Goal: Communication & Community: Answer question/provide support

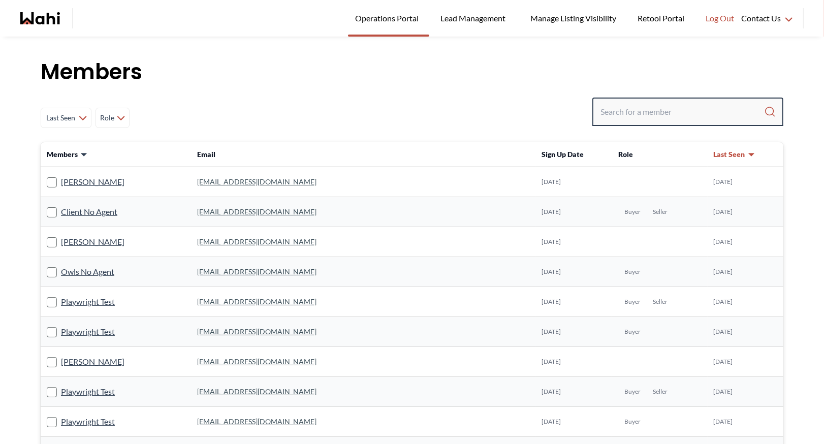
click at [633, 107] on input "Search input" at bounding box center [683, 112] width 164 height 18
type input "barbara funt"
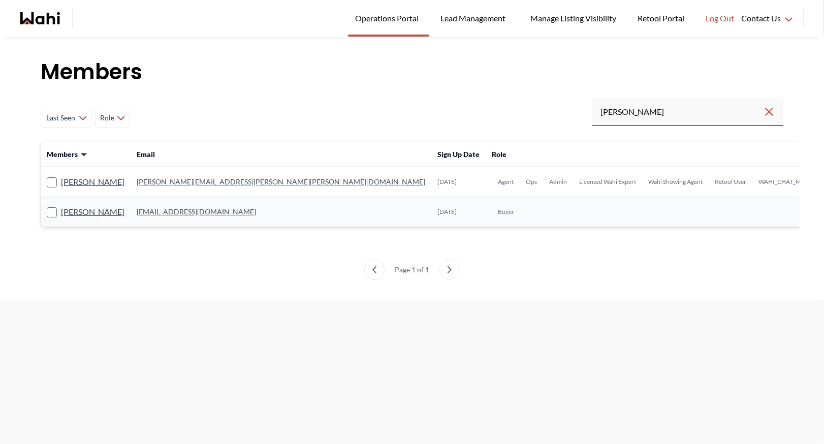
click at [179, 181] on link "barb.funt@wahi.com" at bounding box center [281, 181] width 289 height 9
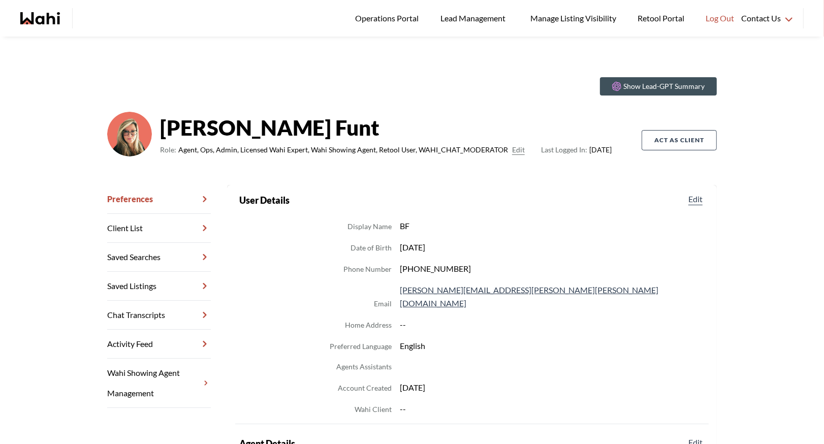
click at [151, 312] on link "Chat Transcripts" at bounding box center [159, 315] width 104 height 29
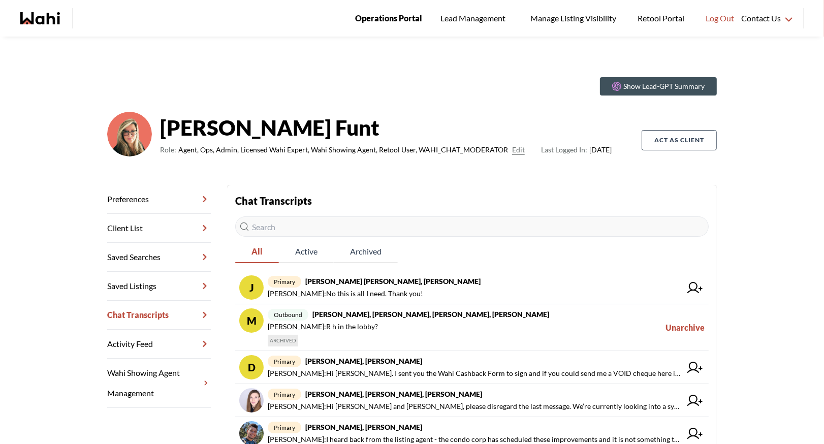
click at [388, 19] on span "Operations Portal" at bounding box center [388, 18] width 67 height 13
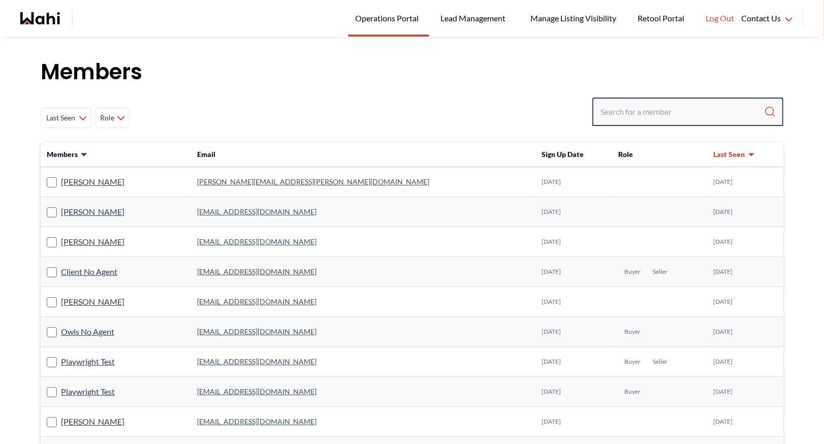
click at [623, 111] on input "Search input" at bounding box center [683, 112] width 164 height 18
click at [609, 113] on input "Search input" at bounding box center [683, 112] width 164 height 18
type input "[PERSON_NAME]"
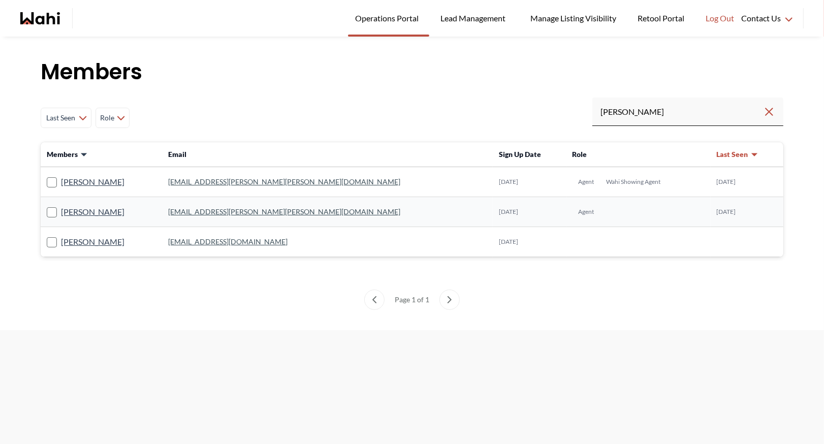
click at [210, 209] on link "[EMAIL_ADDRESS][PERSON_NAME][PERSON_NAME][DOMAIN_NAME]" at bounding box center [284, 211] width 232 height 9
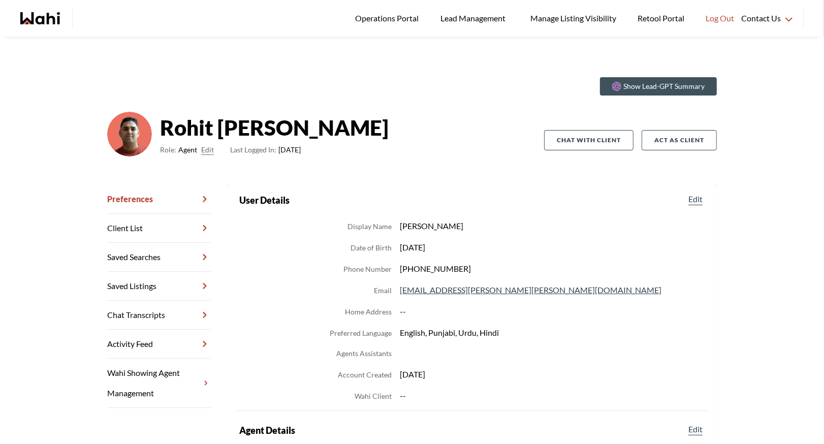
click at [164, 309] on link "Chat Transcripts" at bounding box center [159, 315] width 104 height 29
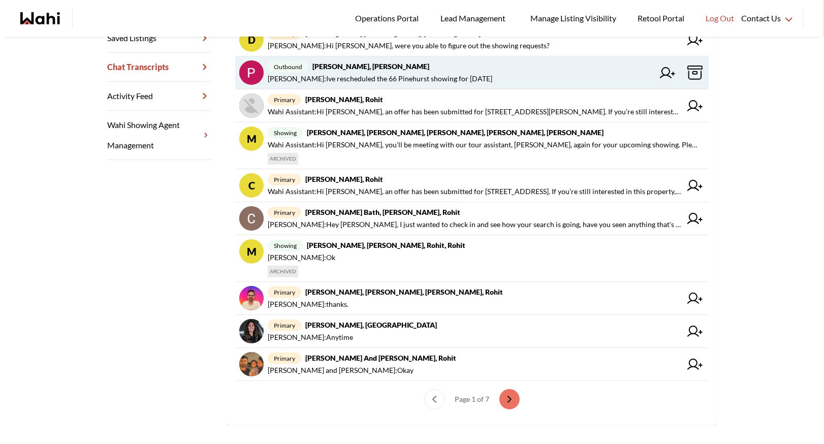
scroll to position [260, 0]
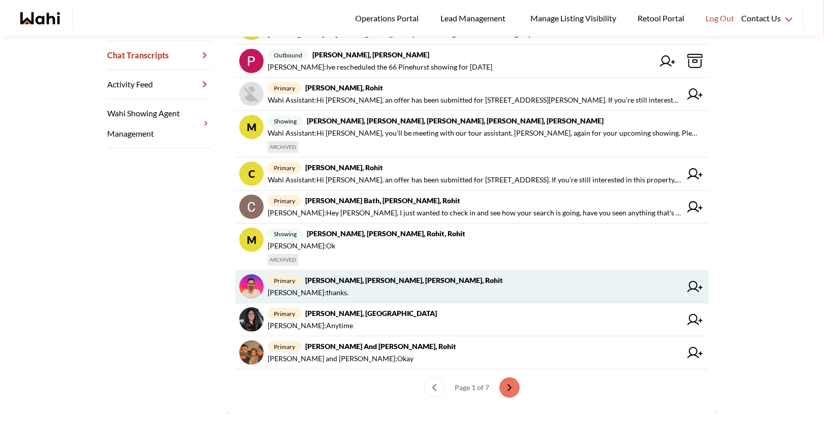
click at [348, 287] on span "Barbara Funt : thanks." at bounding box center [475, 293] width 414 height 12
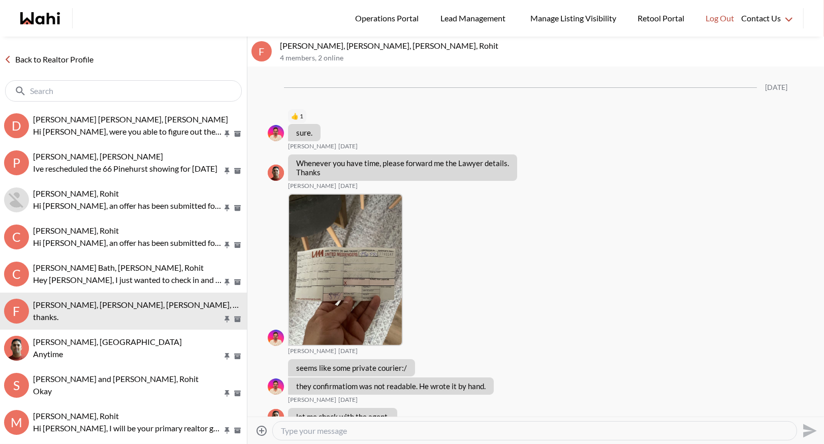
scroll to position [1145, 0]
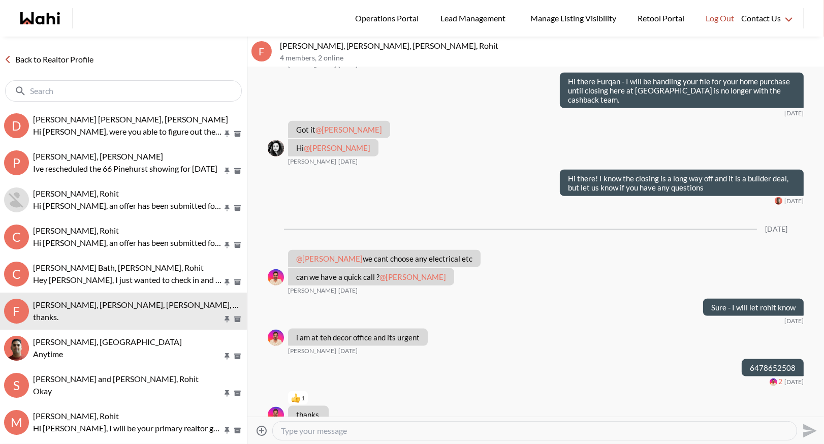
click at [65, 56] on link "Back to Realtor Profile" at bounding box center [49, 59] width 98 height 13
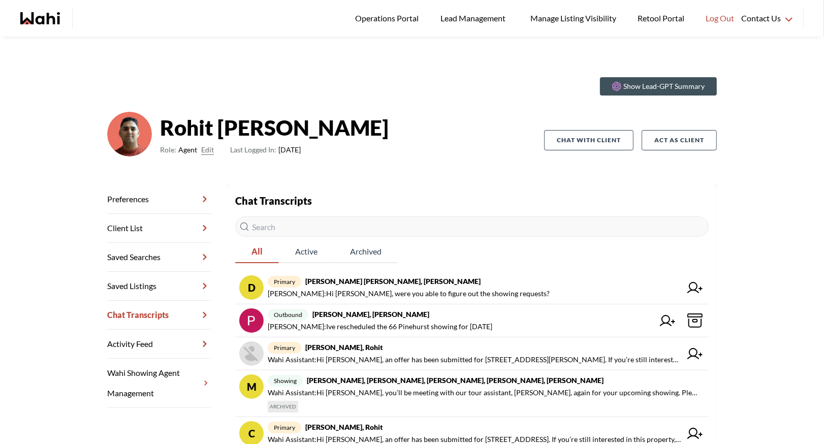
drag, startPoint x: 161, startPoint y: 125, endPoint x: 311, endPoint y: 166, distance: 155.5
click at [311, 166] on div "Rohit Duggal Role: Agent Edit Last Logged In: 4 months ago" at bounding box center [325, 140] width 437 height 57
drag, startPoint x: 161, startPoint y: 131, endPoint x: 325, endPoint y: 155, distance: 166.4
click at [325, 155] on div "Rohit Duggal Role: Agent Edit Last Logged In: 4 months ago" at bounding box center [325, 140] width 437 height 57
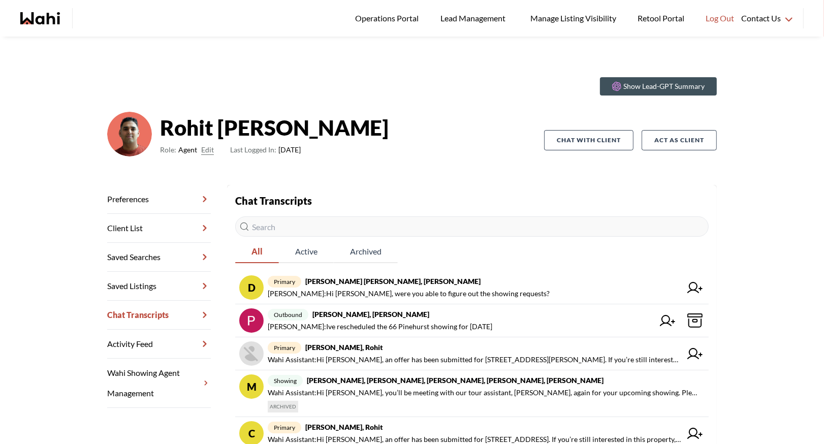
click at [336, 165] on div "Rohit Duggal Role: Agent Edit Last Logged In: 4 months ago" at bounding box center [325, 140] width 437 height 57
drag, startPoint x: 161, startPoint y: 131, endPoint x: 329, endPoint y: 164, distance: 171.0
click at [331, 165] on div "Rohit Duggal Role: Agent Edit Last Logged In: 4 months ago" at bounding box center [325, 140] width 437 height 57
click at [207, 169] on div "Show Lead-GPT Summary Rohit Duggal Role: Agent Edit Last Logged In: 4 months ag…" at bounding box center [412, 127] width 610 height 116
drag, startPoint x: 161, startPoint y: 128, endPoint x: 332, endPoint y: 158, distance: 174.3
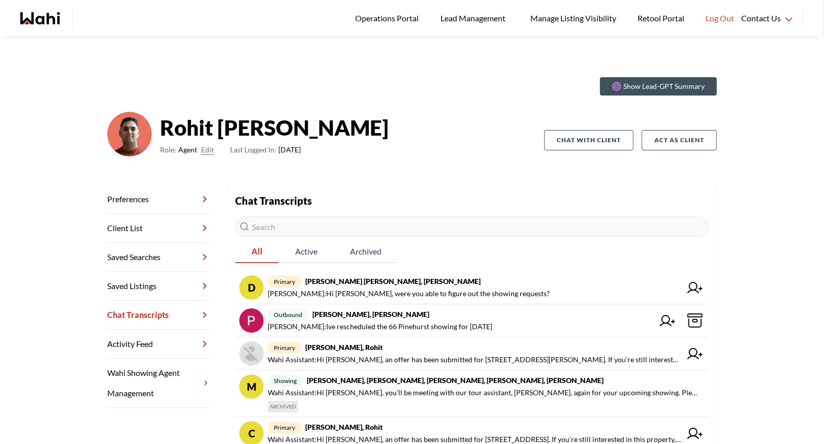
click at [332, 158] on div "Rohit Duggal Role: Agent Edit Last Logged In: 4 months ago" at bounding box center [325, 140] width 437 height 57
click at [376, 20] on span "Operations Portal" at bounding box center [388, 18] width 67 height 13
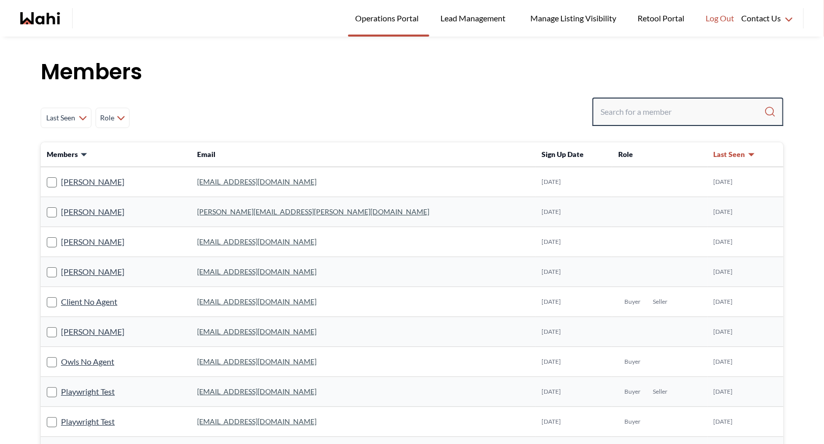
click at [616, 112] on input "Search input" at bounding box center [683, 112] width 164 height 18
type input "ryckman"
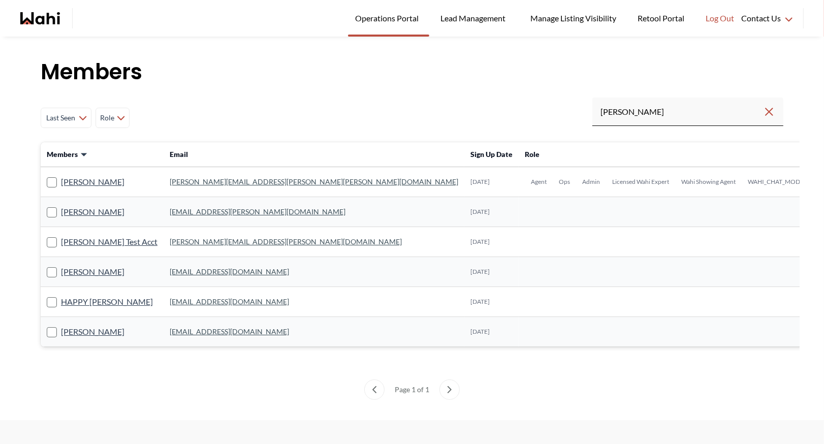
click at [194, 176] on td "michelle.williams@wahi.com" at bounding box center [314, 182] width 301 height 30
click at [194, 185] on link "michelle.williams@wahi.com" at bounding box center [314, 181] width 289 height 9
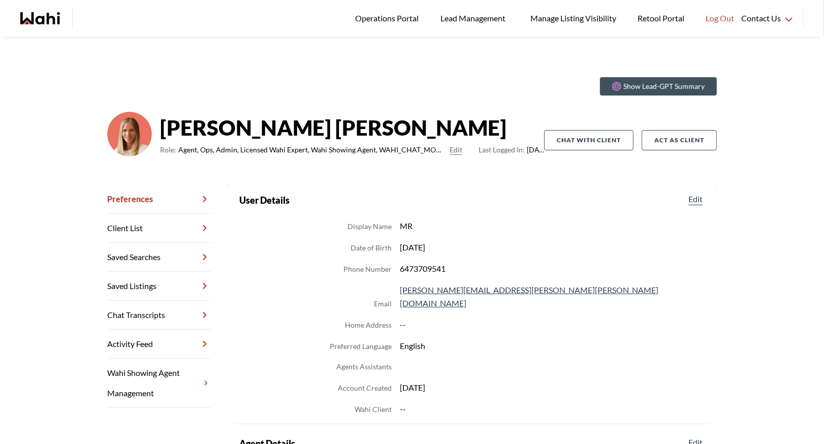
click at [143, 319] on link "Chat Transcripts" at bounding box center [159, 315] width 104 height 29
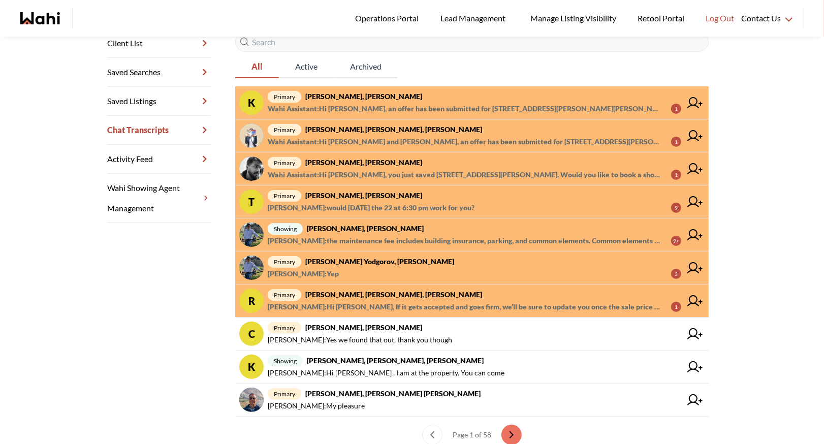
scroll to position [194, 0]
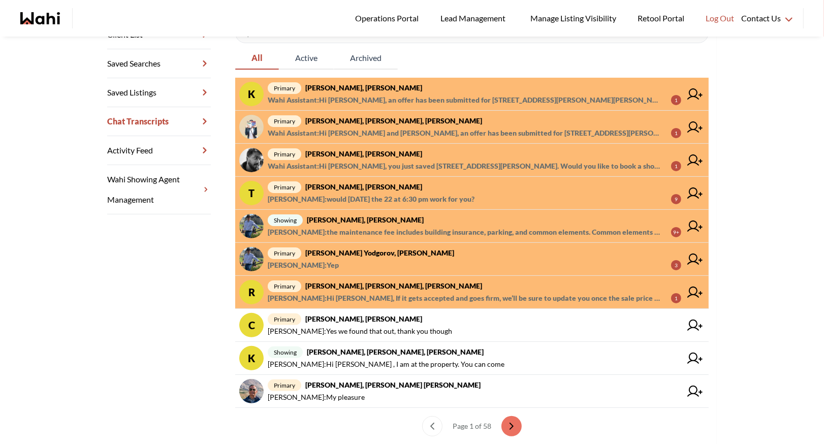
click at [426, 193] on span "Alicia Malette : would Monday the 22 at 6:30 pm work for you?" at bounding box center [371, 199] width 207 height 12
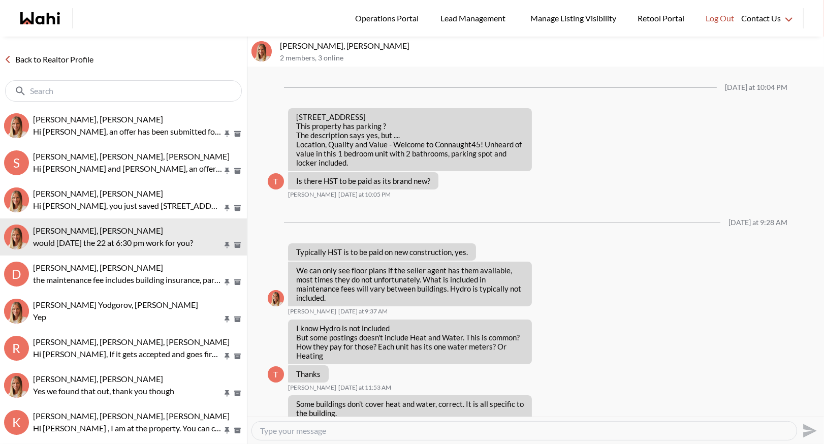
scroll to position [737, 0]
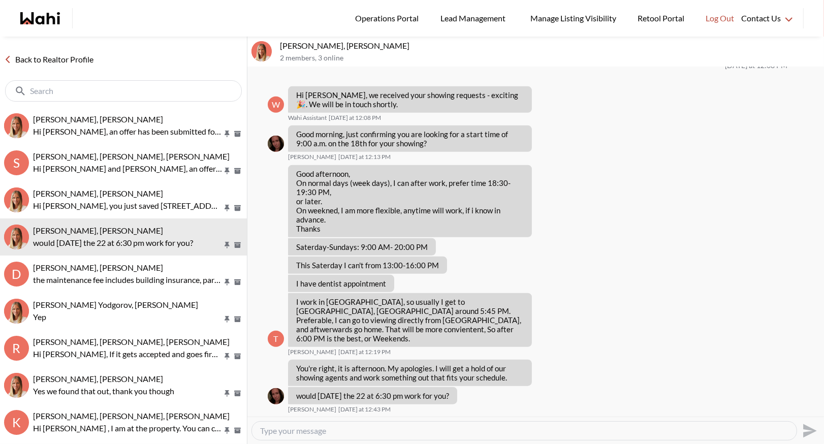
click at [39, 59] on link "Back to Realtor Profile" at bounding box center [49, 59] width 98 height 13
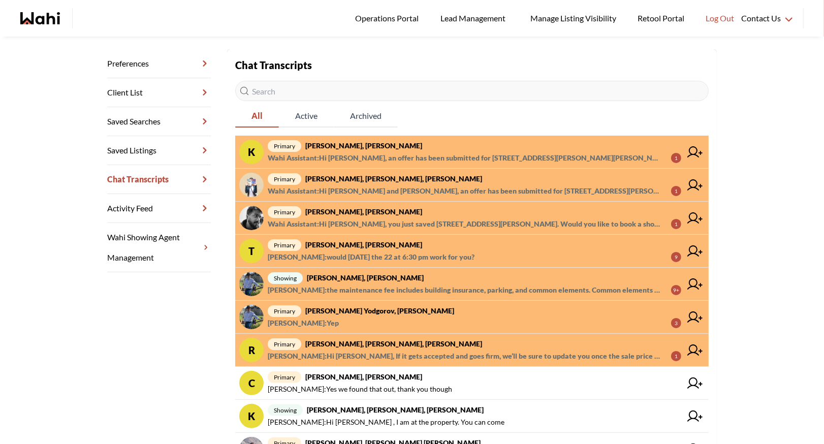
scroll to position [136, 0]
click at [405, 280] on strong "Damir Yodgorov, Paul, Michelle" at bounding box center [365, 277] width 117 height 9
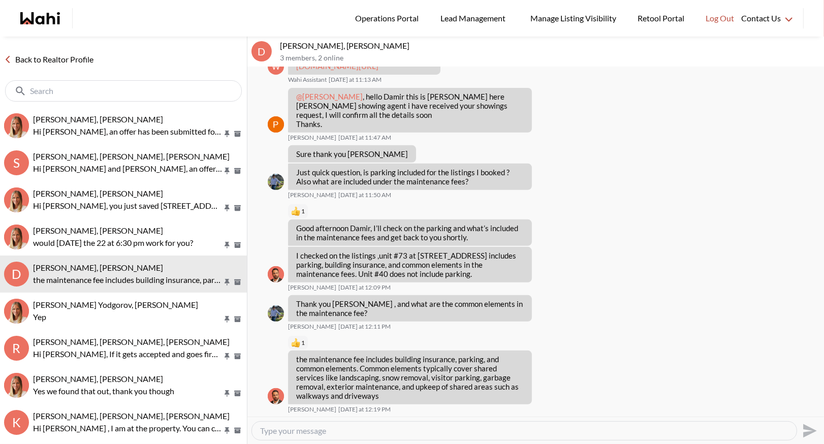
scroll to position [412, 0]
click at [23, 62] on link "Back to Realtor Profile" at bounding box center [49, 59] width 98 height 13
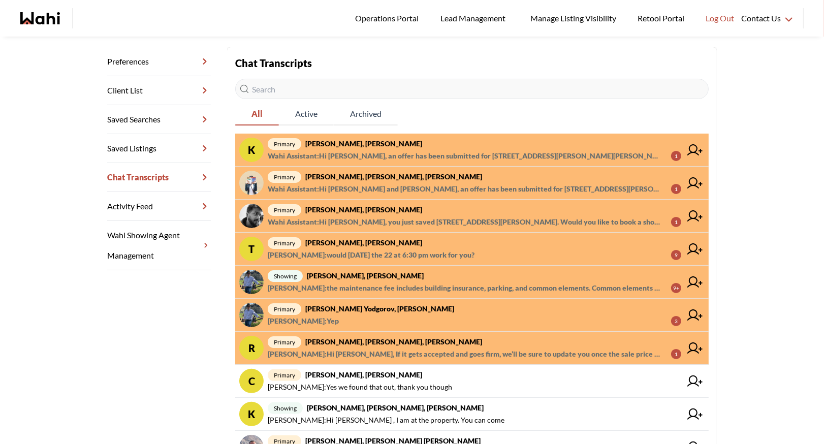
scroll to position [158, 0]
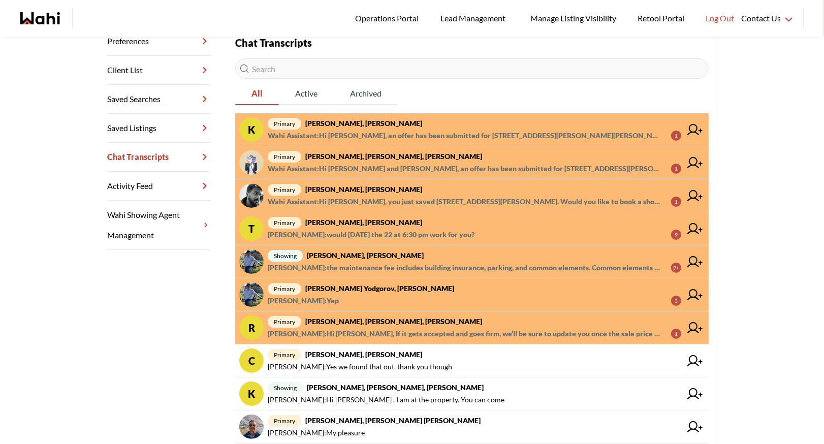
click at [352, 296] on span "Alicia Malette : Yep 3" at bounding box center [475, 301] width 414 height 12
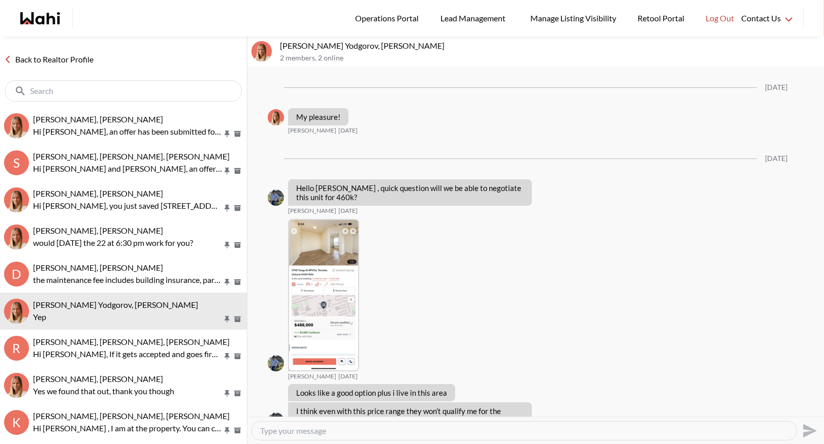
scroll to position [1032, 0]
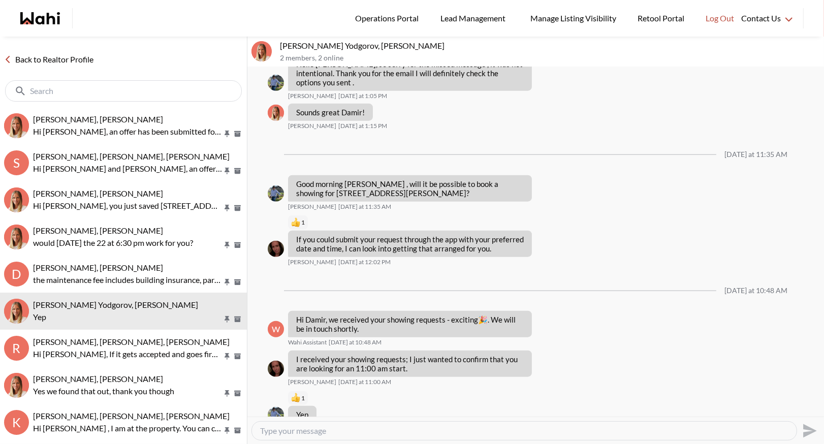
click at [37, 62] on link "Back to Realtor Profile" at bounding box center [49, 59] width 98 height 13
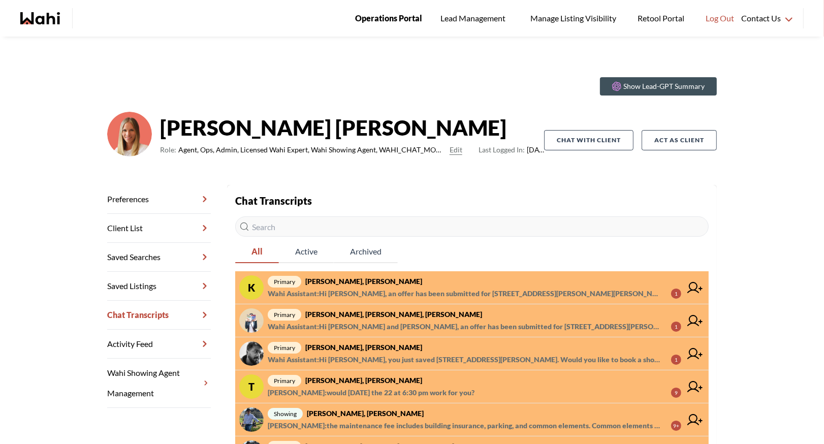
click at [376, 18] on span "Operations Portal" at bounding box center [388, 18] width 67 height 13
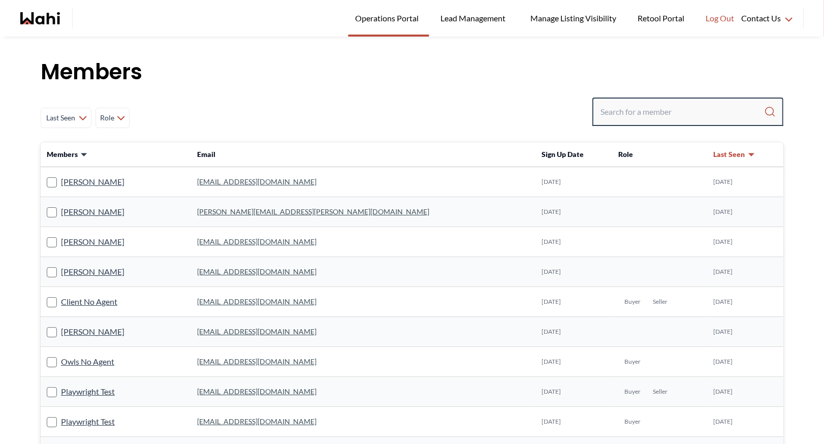
click at [619, 116] on input "Search input" at bounding box center [683, 112] width 164 height 18
type input "faraz"
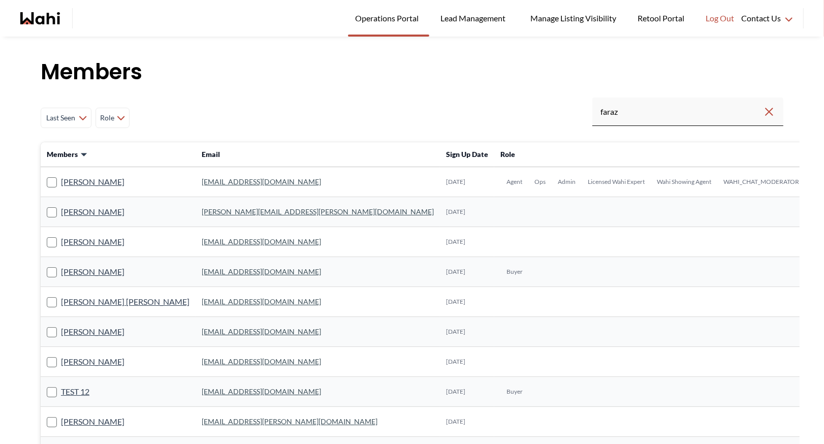
click at [212, 183] on link "faraz.azam@wahi.com" at bounding box center [261, 181] width 119 height 9
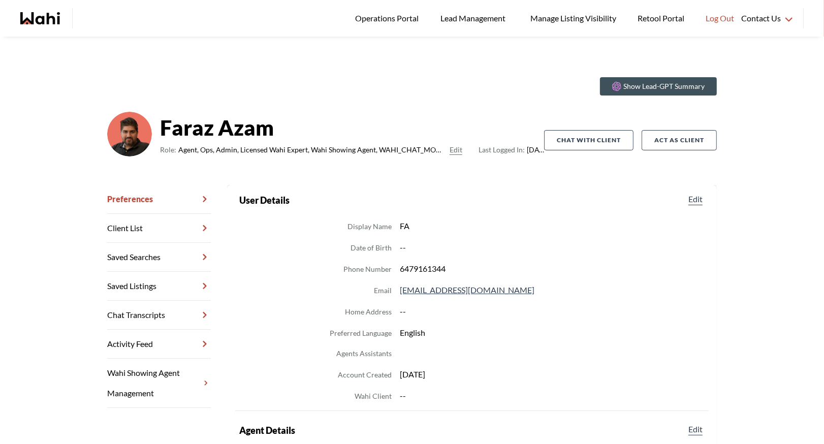
click at [141, 320] on link "Chat Transcripts" at bounding box center [159, 315] width 104 height 29
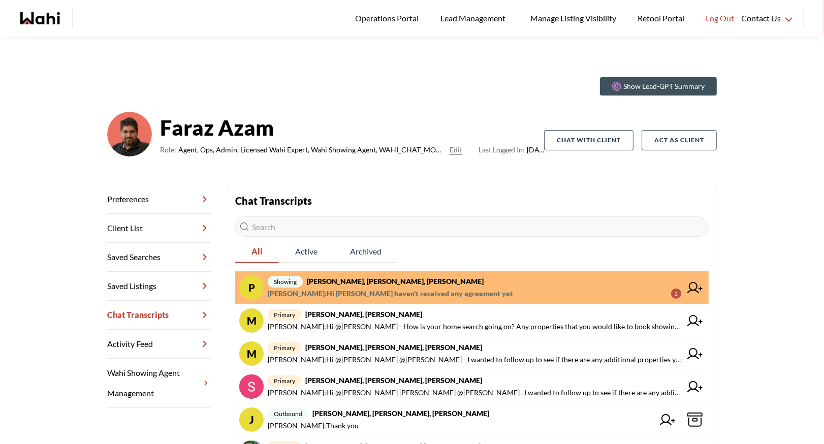
click at [345, 281] on strong "Pradeep Pradhan, Shilpa Pradhan, Julia, Faraz" at bounding box center [395, 281] width 177 height 9
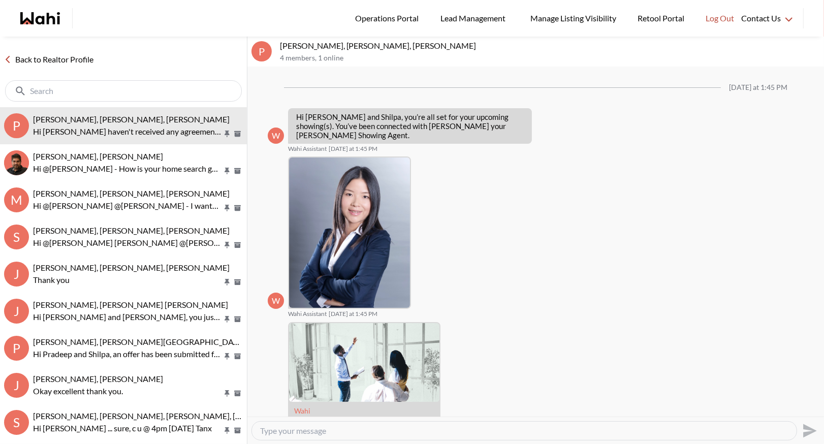
scroll to position [229, 0]
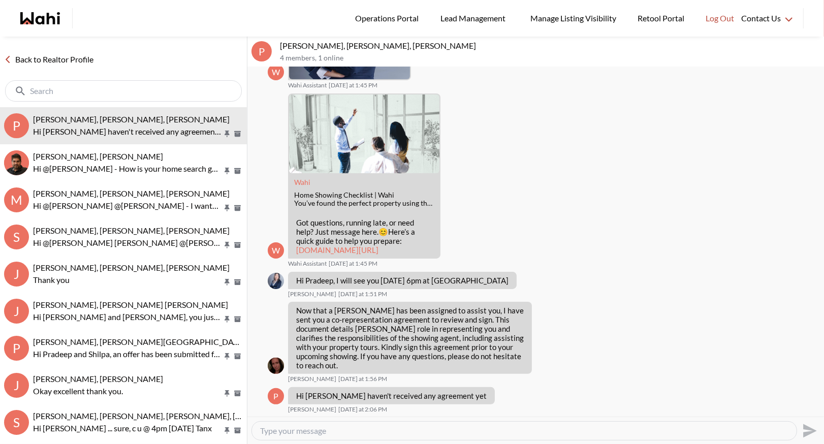
click at [60, 58] on link "Back to Realtor Profile" at bounding box center [49, 59] width 98 height 13
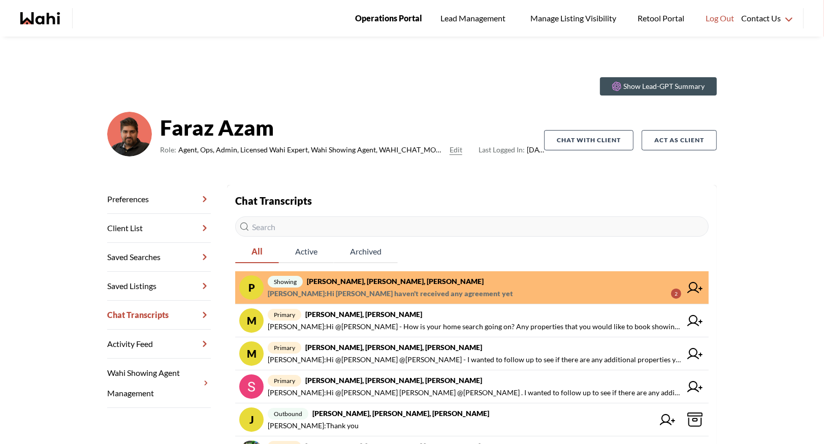
click at [389, 16] on span "Operations Portal" at bounding box center [388, 18] width 67 height 13
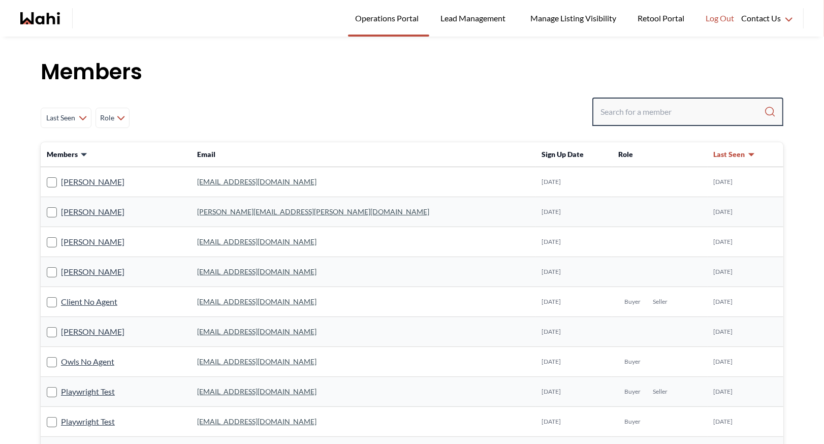
click at [644, 117] on input "Search input" at bounding box center [683, 112] width 164 height 18
